Goal: Navigation & Orientation: Find specific page/section

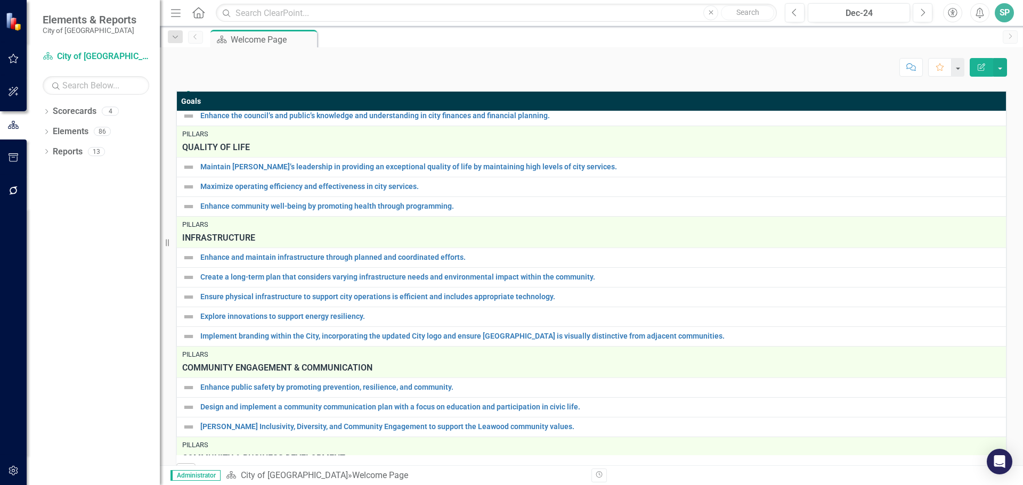
scroll to position [137, 0]
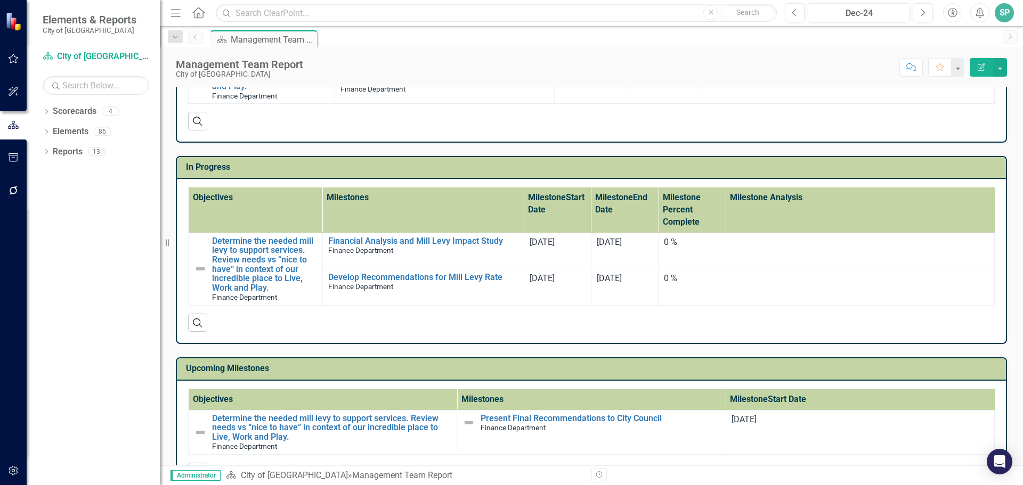
scroll to position [1047, 0]
